Goal: Task Accomplishment & Management: Manage account settings

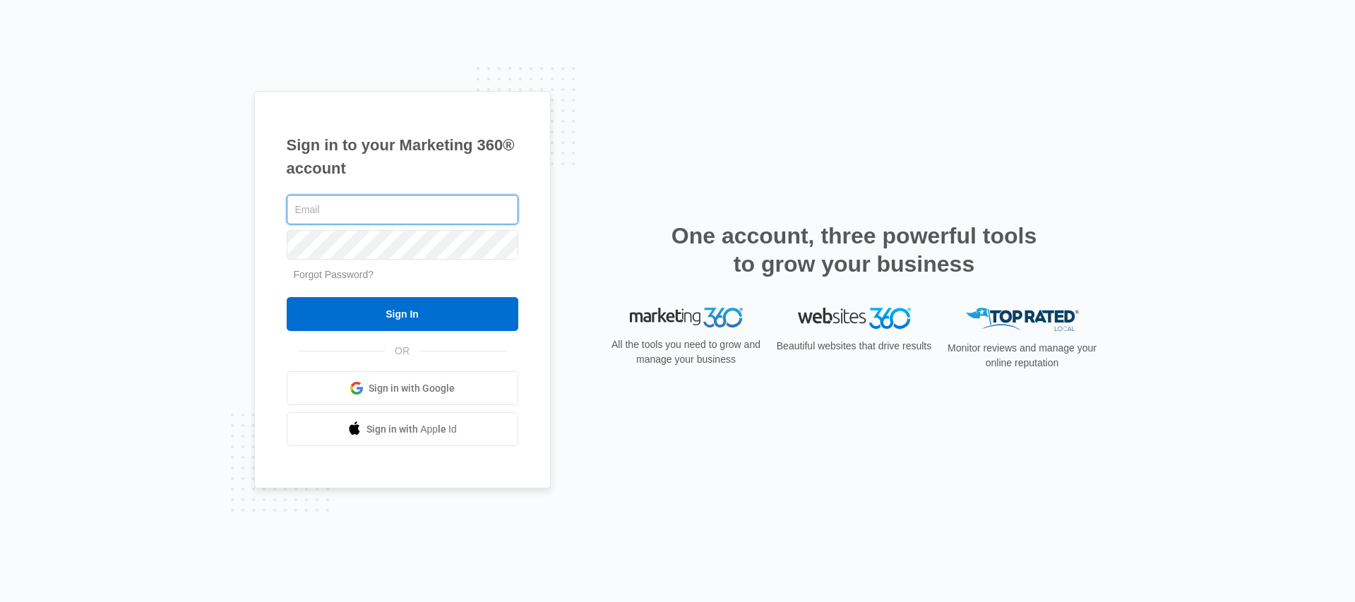
click at [341, 212] on input "text" at bounding box center [403, 210] width 232 height 30
type input "[PERSON_NAME][EMAIL_ADDRESS][PERSON_NAME][DOMAIN_NAME]"
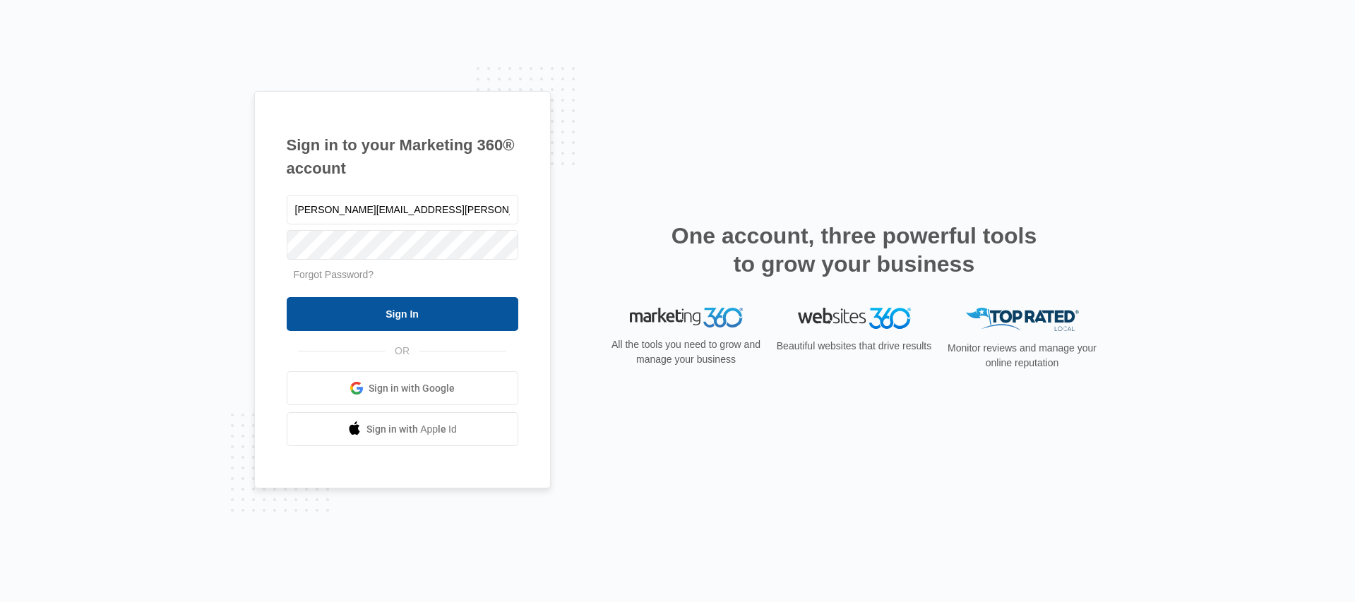
click at [335, 318] on input "Sign In" at bounding box center [403, 314] width 232 height 34
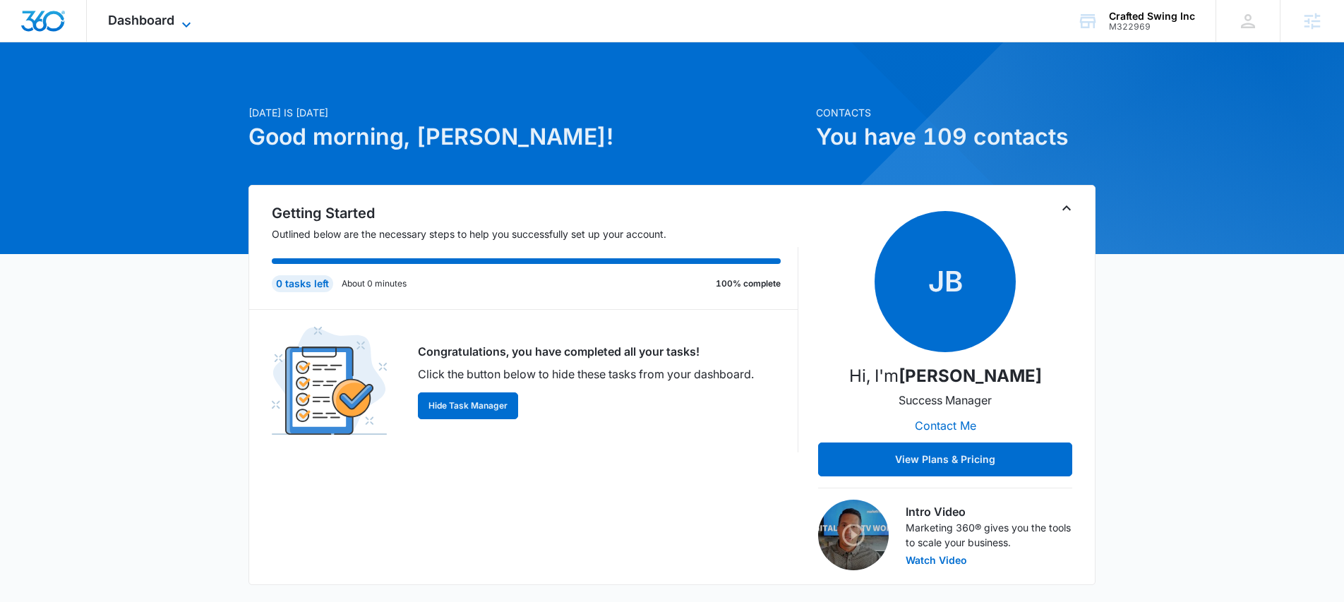
click at [153, 22] on span "Dashboard" at bounding box center [141, 20] width 66 height 15
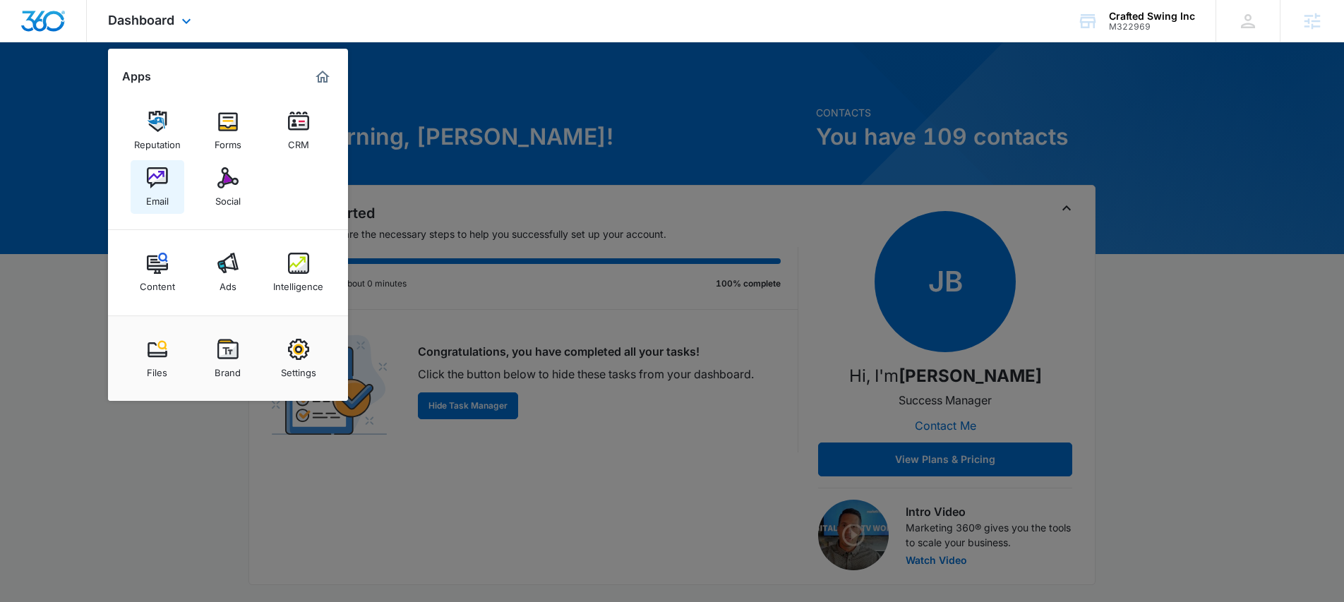
click at [164, 176] on img at bounding box center [157, 177] width 21 height 21
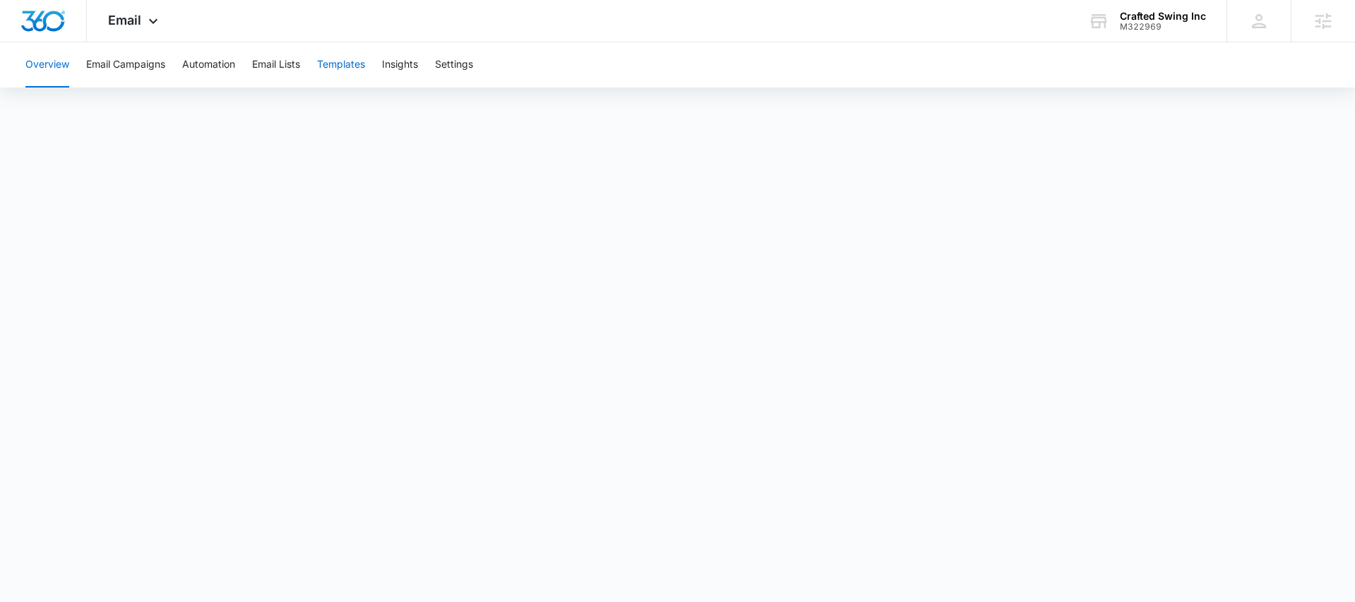
click at [334, 71] on button "Templates" at bounding box center [341, 64] width 48 height 45
